Goal: Check status

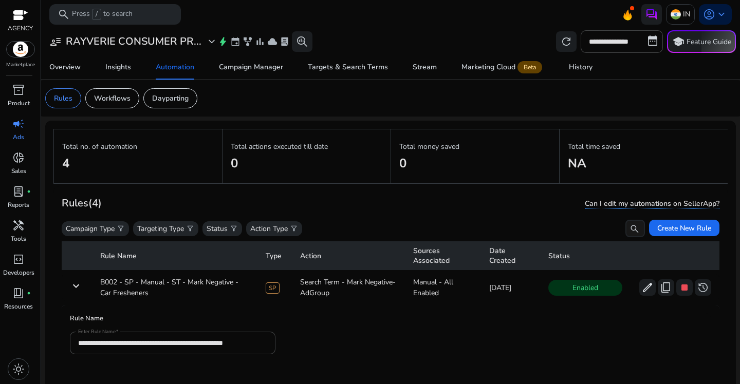
scroll to position [37, 0]
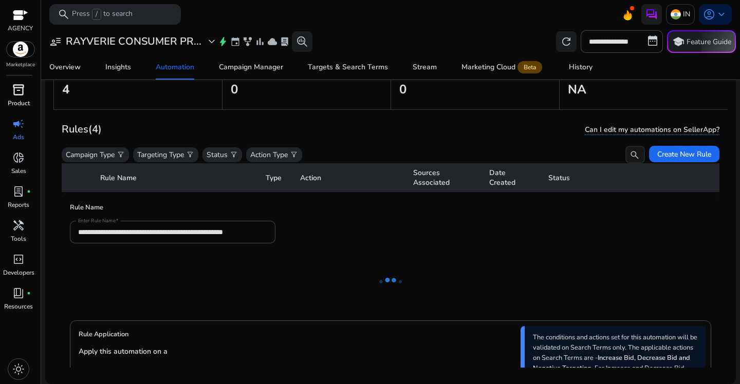
click at [29, 98] on link "inventory_2 Product" at bounding box center [18, 99] width 37 height 34
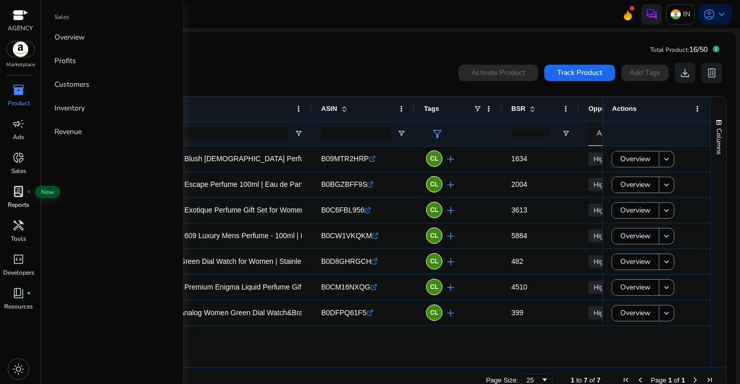
click at [22, 193] on span "lab_profile" at bounding box center [18, 192] width 12 height 12
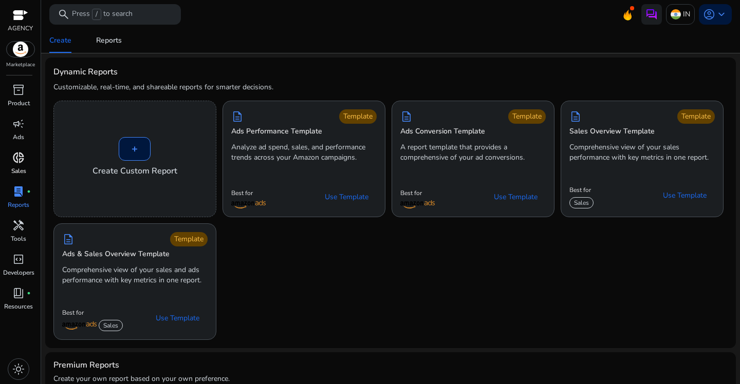
click at [15, 156] on span "donut_small" at bounding box center [18, 158] width 12 height 12
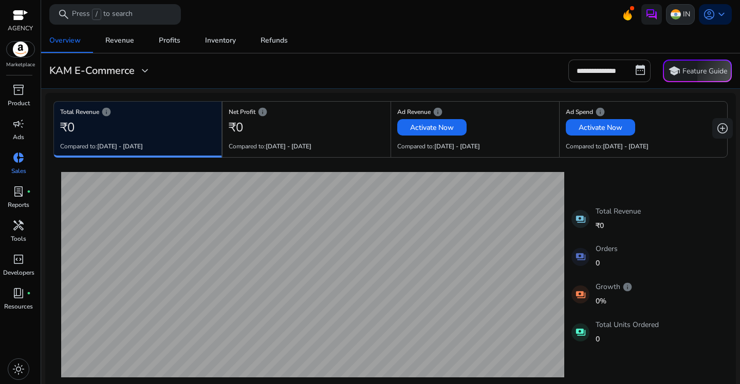
click at [676, 14] on img at bounding box center [676, 14] width 10 height 10
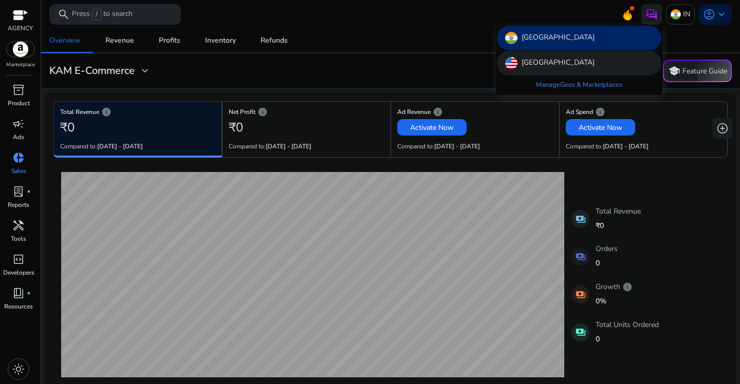
click at [567, 66] on div "[GEOGRAPHIC_DATA]" at bounding box center [579, 63] width 164 height 25
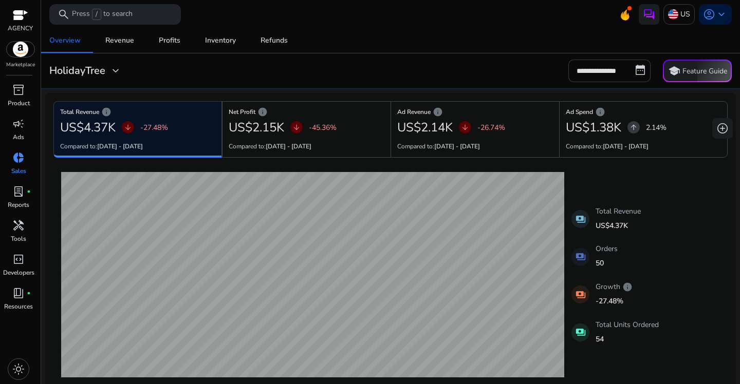
click at [621, 70] on input "**********" at bounding box center [609, 71] width 82 height 23
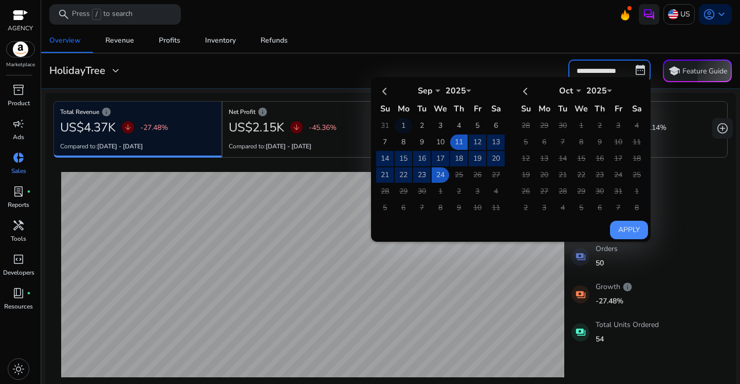
click at [398, 124] on td "1" at bounding box center [403, 125] width 17 height 15
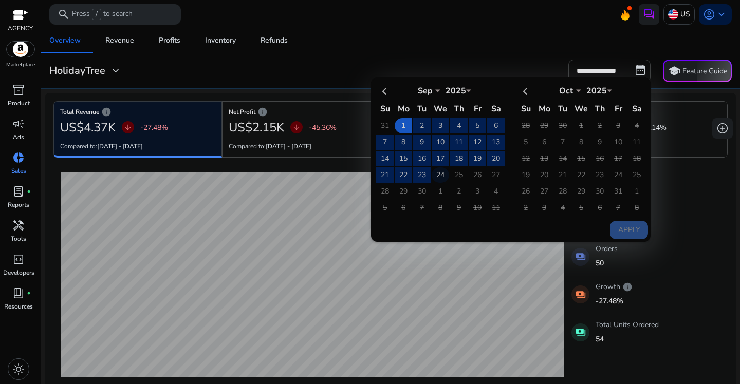
click at [437, 175] on td "24" at bounding box center [440, 175] width 17 height 15
click at [632, 229] on button "Apply" at bounding box center [629, 230] width 38 height 19
type input "**********"
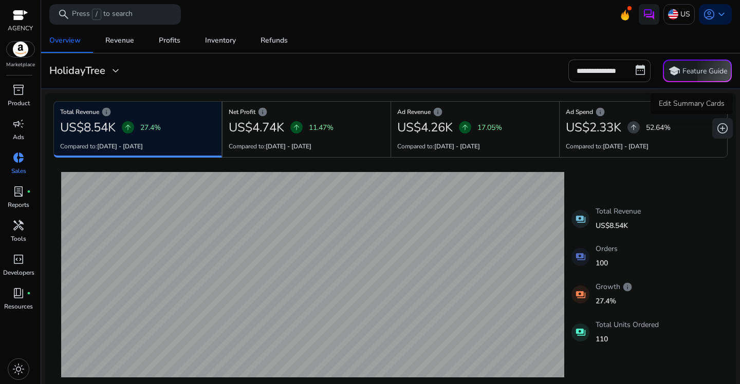
click at [717, 125] on span "add_circle" at bounding box center [722, 128] width 12 height 12
click at [462, 49] on div "Overview Revenue Profits Inventory Refunds" at bounding box center [390, 40] width 707 height 25
click at [97, 69] on h3 "HolidayTree" at bounding box center [77, 71] width 56 height 12
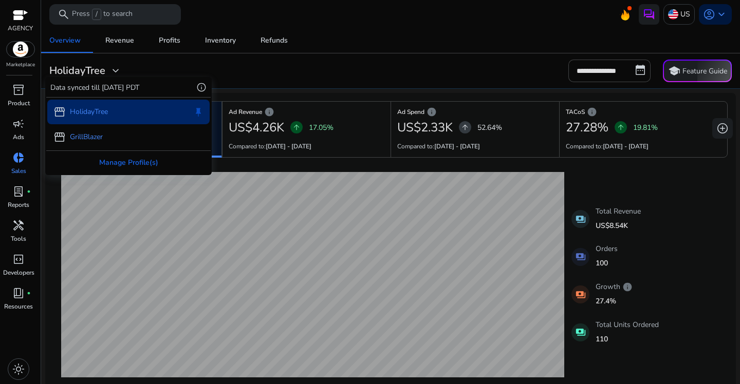
click at [101, 132] on p "GrillBlazer" at bounding box center [86, 137] width 33 height 11
